Goal: Check status: Check status

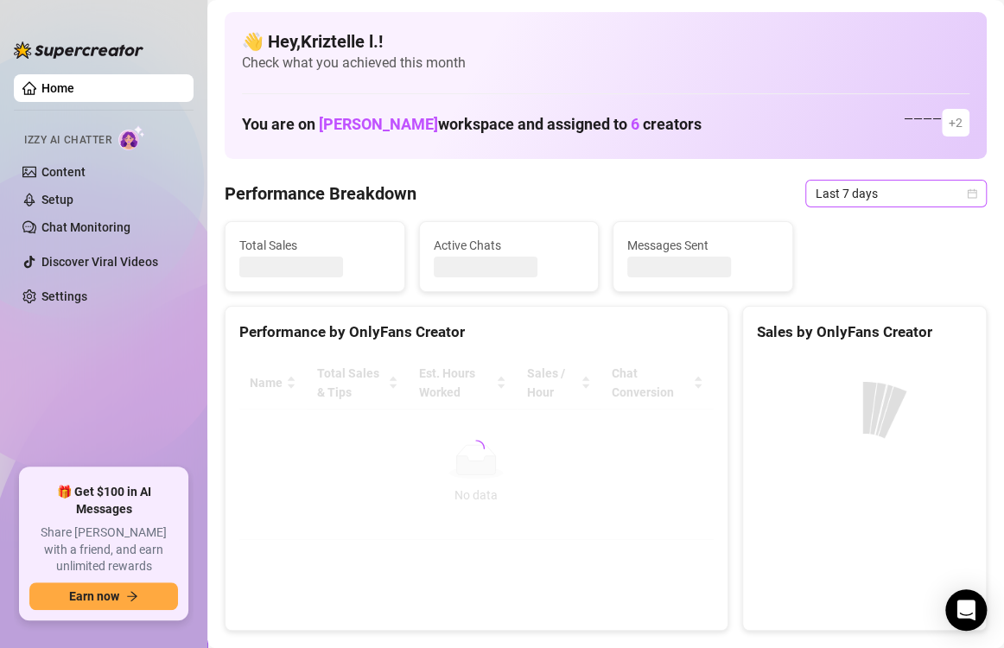
click at [880, 249] on div "Total Sales Active Chats Messages Sent" at bounding box center [606, 256] width 776 height 71
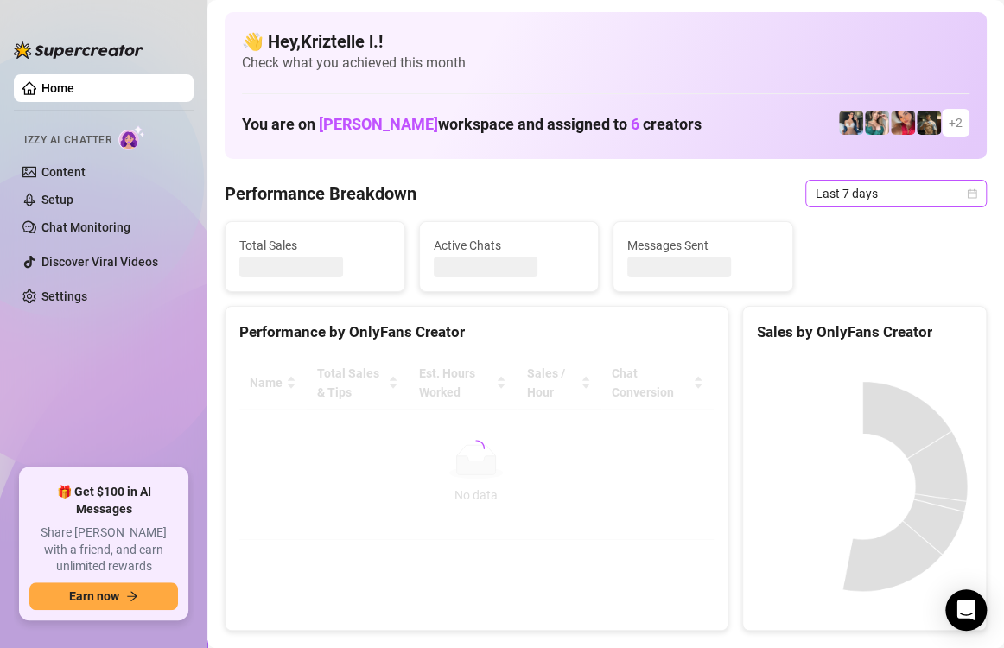
click at [897, 194] on span "Last 7 days" at bounding box center [895, 193] width 161 height 26
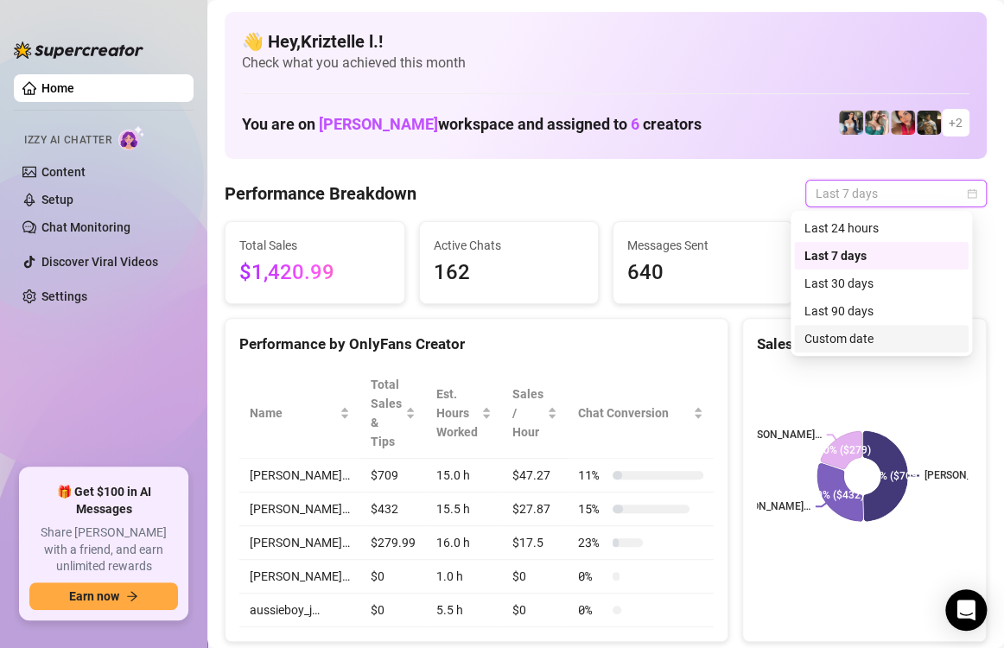
click at [887, 331] on div "Custom date" at bounding box center [881, 338] width 154 height 19
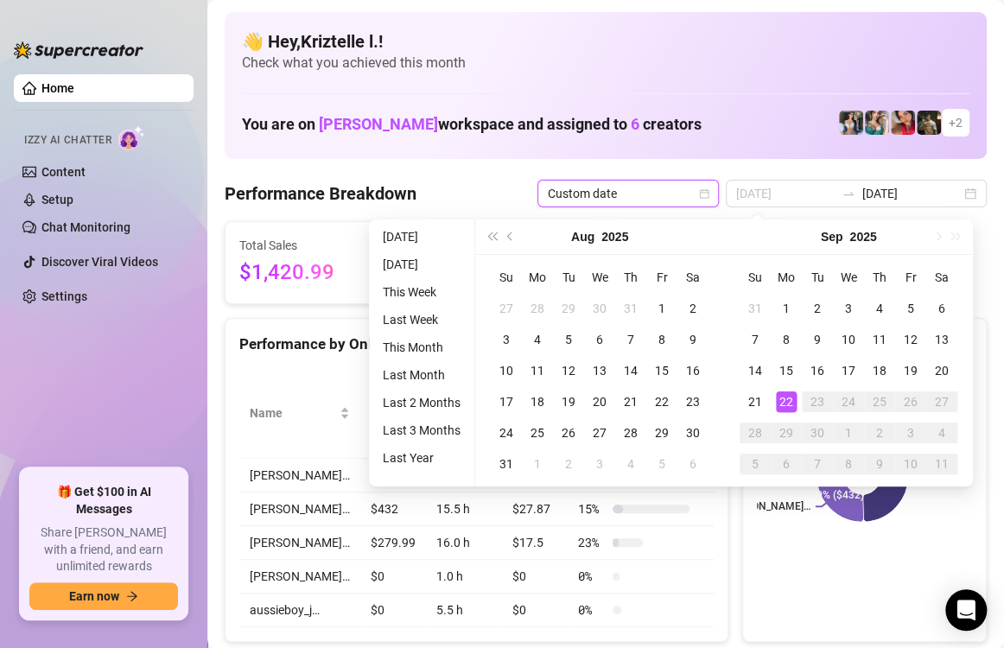
type input "[DATE]"
click at [787, 394] on div "22" at bounding box center [786, 401] width 21 height 21
click at [785, 398] on div "22" at bounding box center [786, 401] width 21 height 21
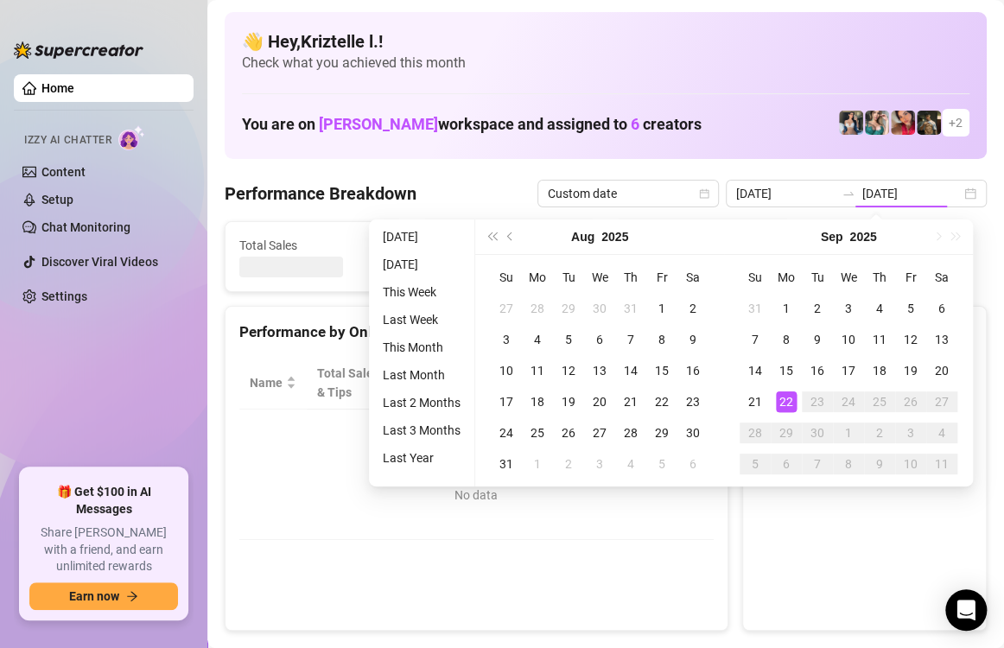
type input "[DATE]"
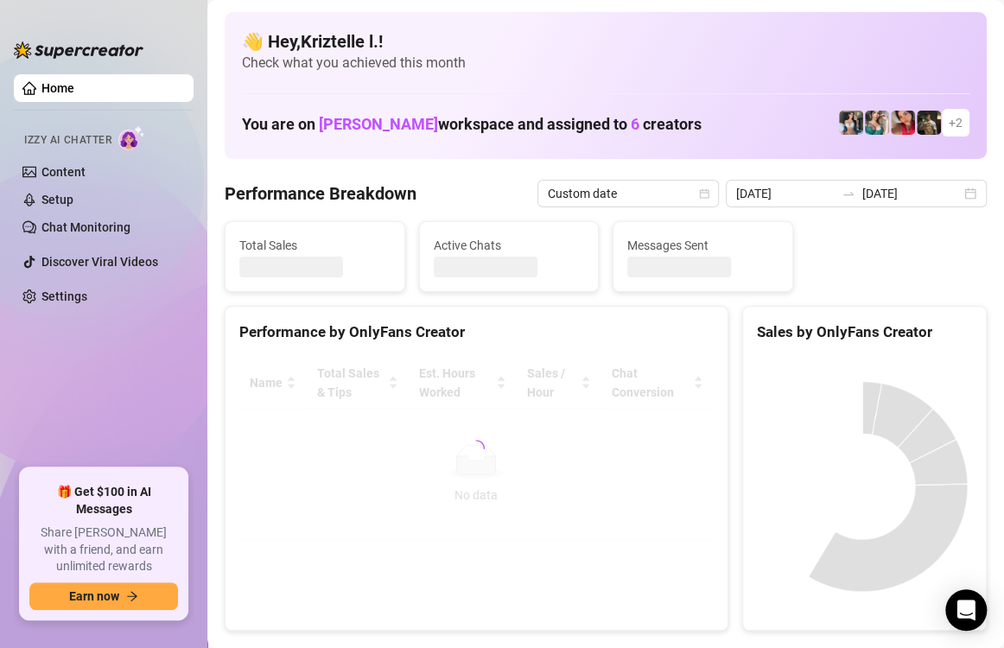
click at [757, 539] on canvas at bounding box center [862, 486] width 211 height 259
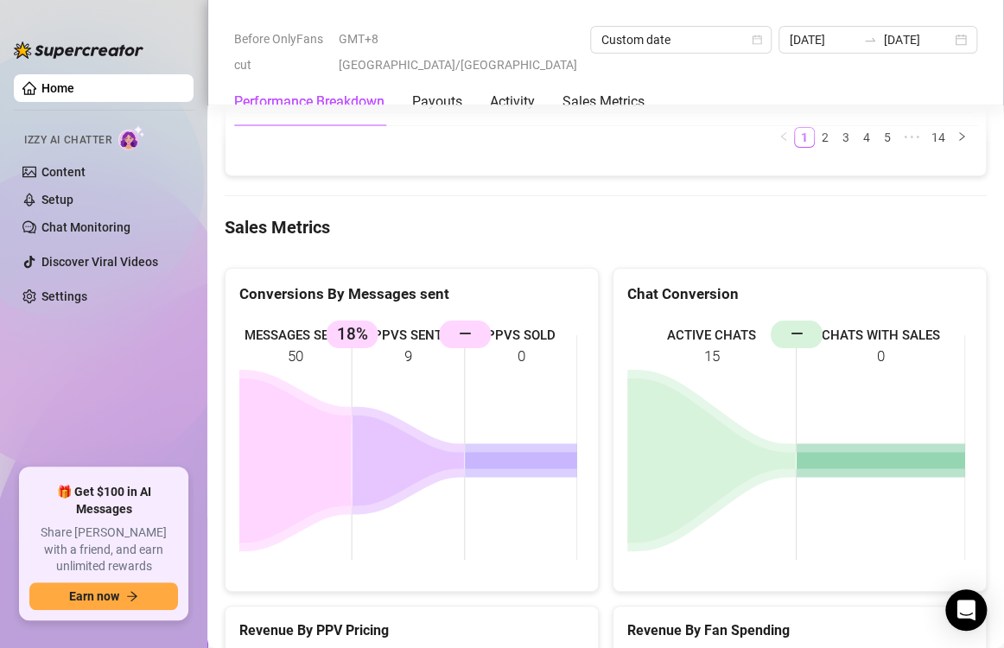
scroll to position [2332, 0]
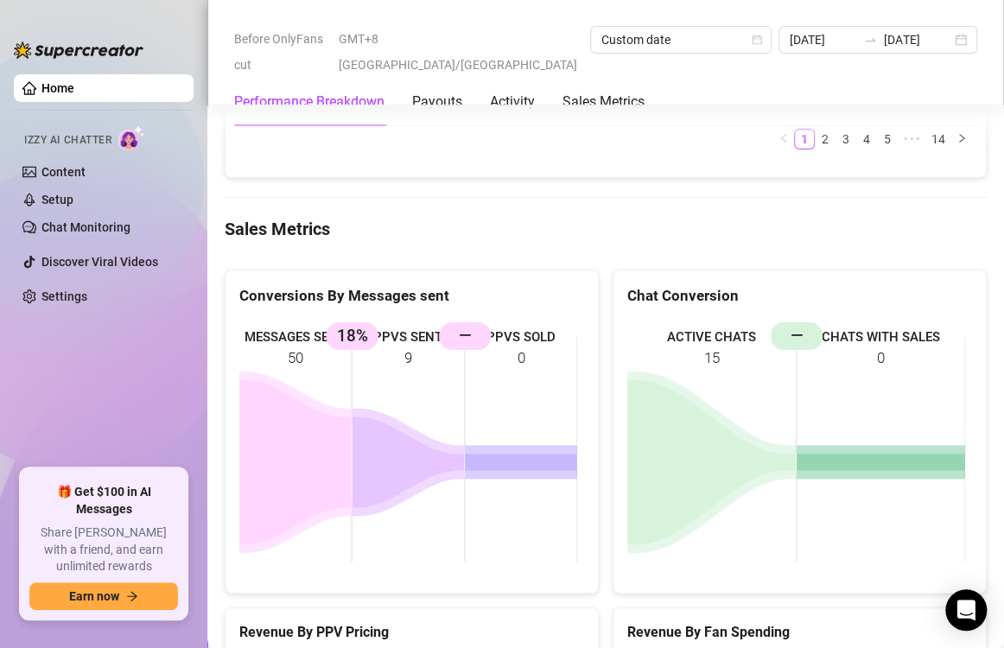
click at [613, 473] on div "ACTIVE CHATS 15 CHATS WITH SALES 0 —" at bounding box center [799, 449] width 372 height 287
click at [605, 458] on div "Chat Conversion ACTIVE CHATS 15 CHATS WITH SALES 0 —" at bounding box center [799, 431] width 388 height 325
